Goal: Information Seeking & Learning: Learn about a topic

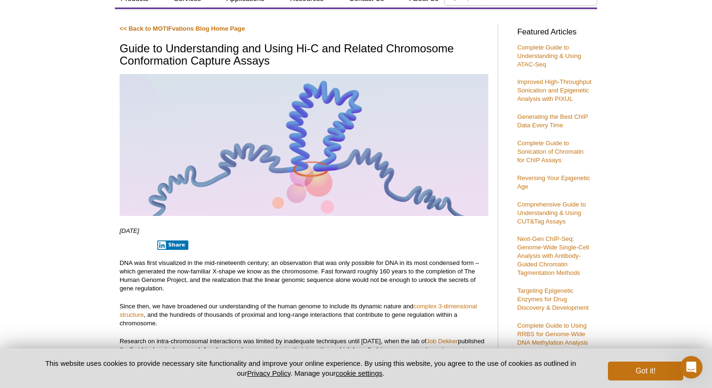
scroll to position [137, 0]
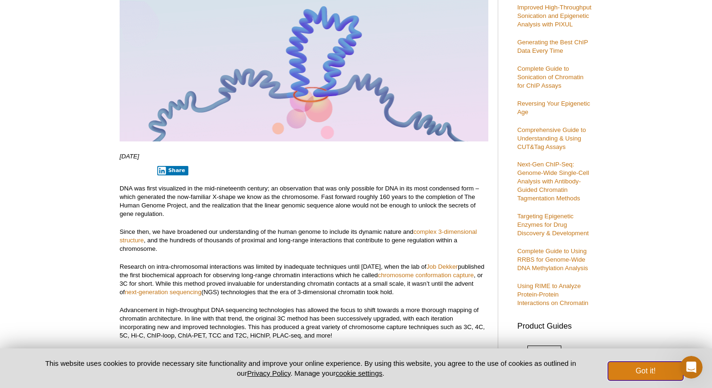
click at [647, 369] on button "Got it!" at bounding box center [645, 370] width 75 height 19
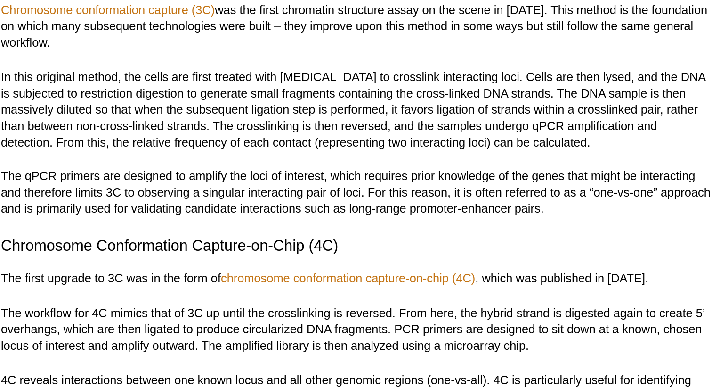
scroll to position [787, 0]
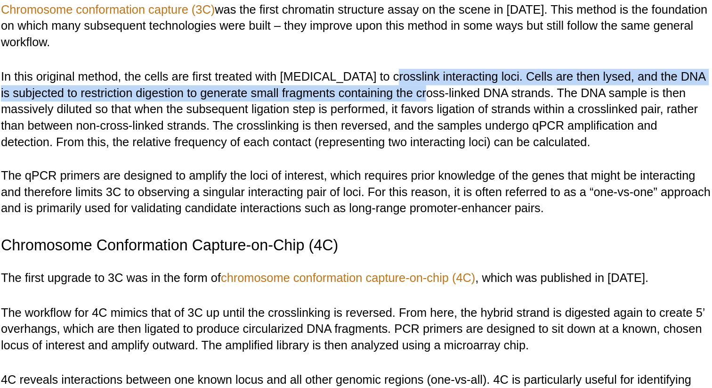
drag, startPoint x: 321, startPoint y: 225, endPoint x: 340, endPoint y: 232, distance: 20.4
click at [340, 232] on p "In this original method, the cells are first treated with [MEDICAL_DATA] to cro…" at bounding box center [304, 243] width 369 height 42
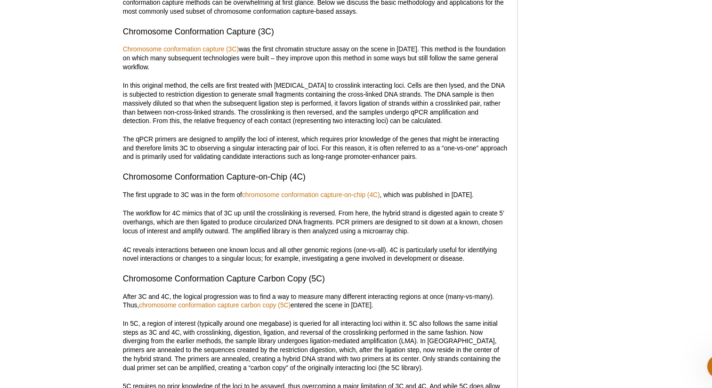
scroll to position [927, 0]
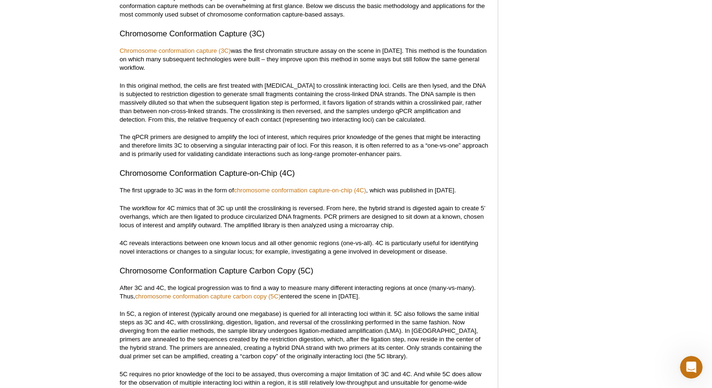
click at [449, 96] on p "In this original method, the cells are first treated with [MEDICAL_DATA] to cro…" at bounding box center [304, 102] width 369 height 42
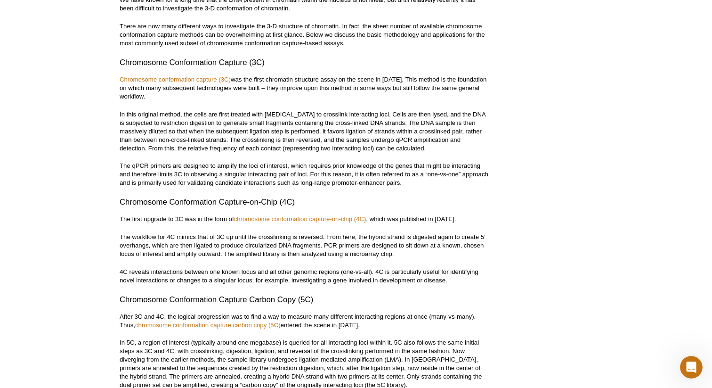
scroll to position [904, 0]
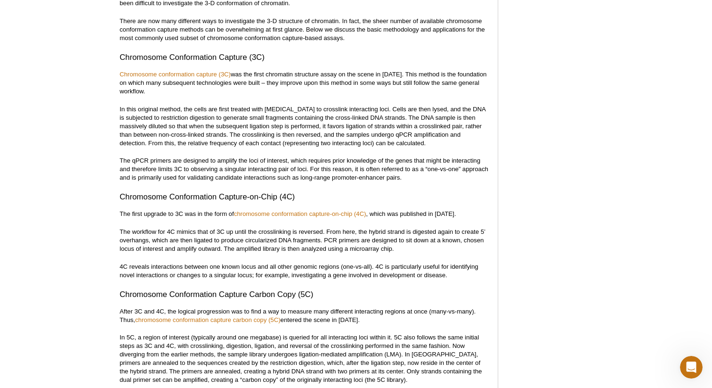
click at [457, 125] on p "In this original method, the cells are first treated with [MEDICAL_DATA] to cro…" at bounding box center [304, 126] width 369 height 42
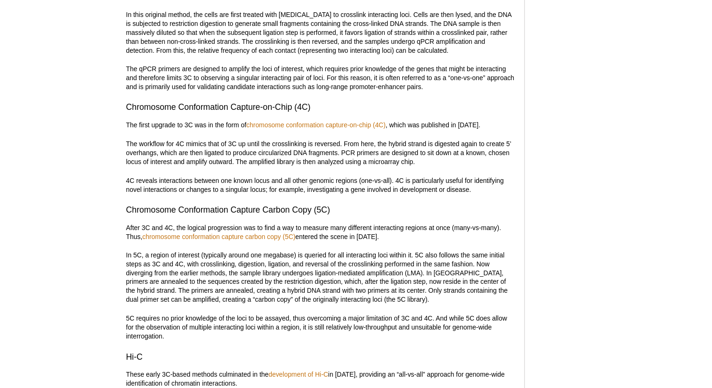
scroll to position [980, 0]
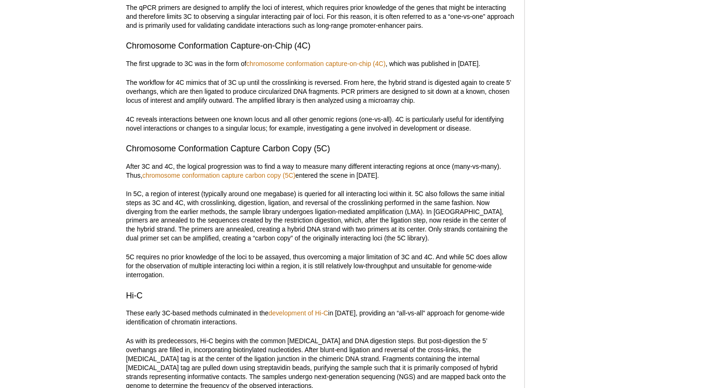
scroll to position [1037, 0]
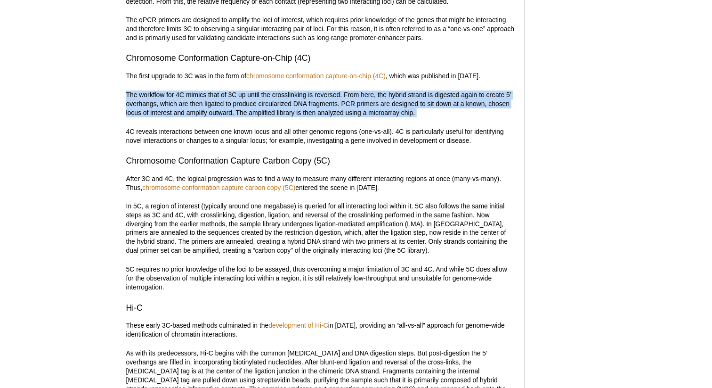
drag, startPoint x: 119, startPoint y: 97, endPoint x: 118, endPoint y: 122, distance: 25.0
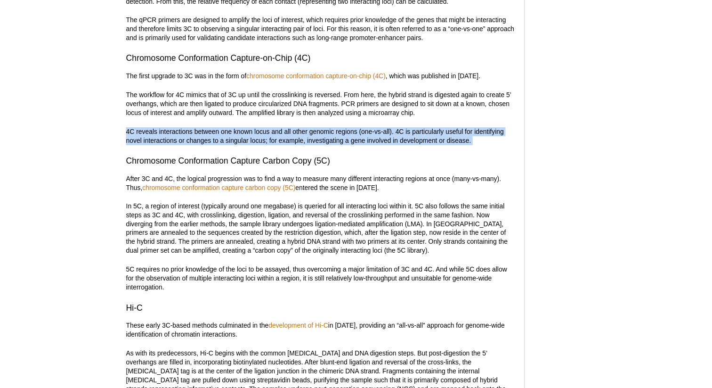
drag, startPoint x: 120, startPoint y: 136, endPoint x: 119, endPoint y: 148, distance: 12.3
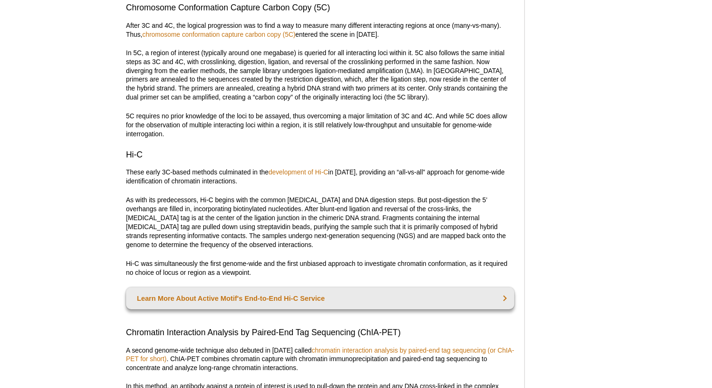
scroll to position [1176, 0]
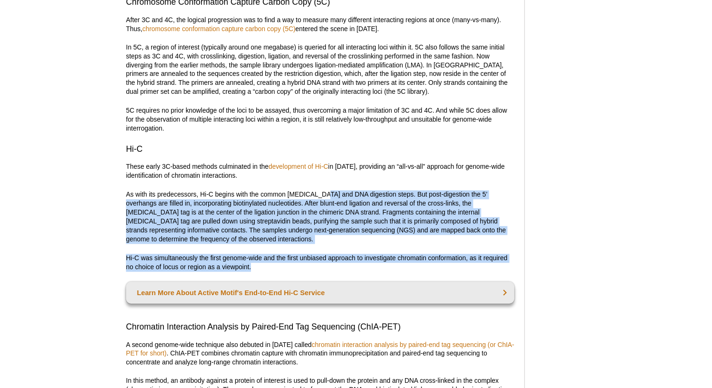
drag, startPoint x: 300, startPoint y: 204, endPoint x: 339, endPoint y: 275, distance: 80.7
click at [339, 275] on p "Hi-C was simultaneously the first genome-wide and the first unbiased approach t…" at bounding box center [304, 268] width 369 height 17
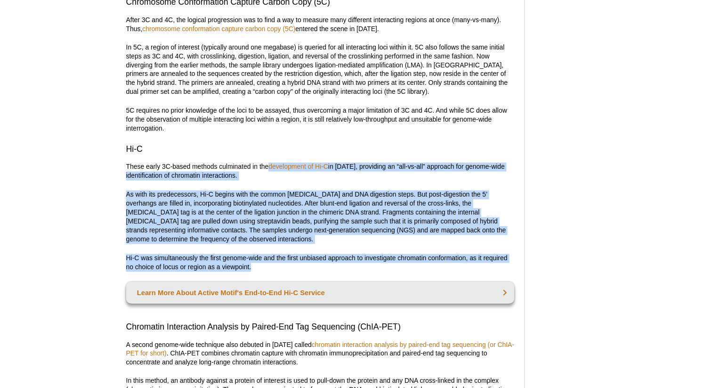
drag, startPoint x: 339, startPoint y: 275, endPoint x: 253, endPoint y: 174, distance: 132.3
click at [203, 225] on p "As with its predecessors, Hi-C begins with the common [MEDICAL_DATA] and DNA di…" at bounding box center [304, 225] width 369 height 51
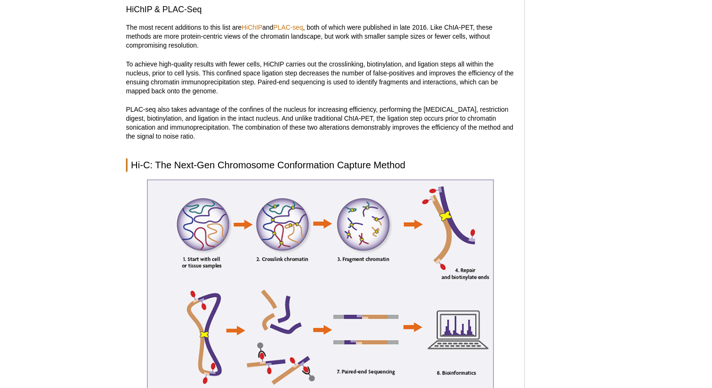
scroll to position [1847, 0]
